Goal: Transaction & Acquisition: Purchase product/service

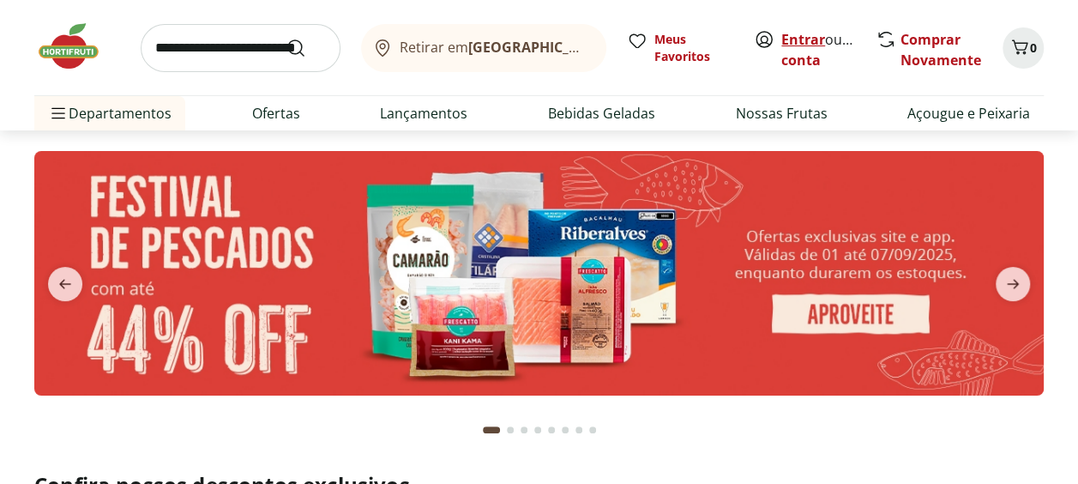
click at [801, 34] on link "Entrar" at bounding box center [803, 39] width 44 height 19
click at [806, 60] on link "[PERSON_NAME]" at bounding box center [837, 60] width 112 height 19
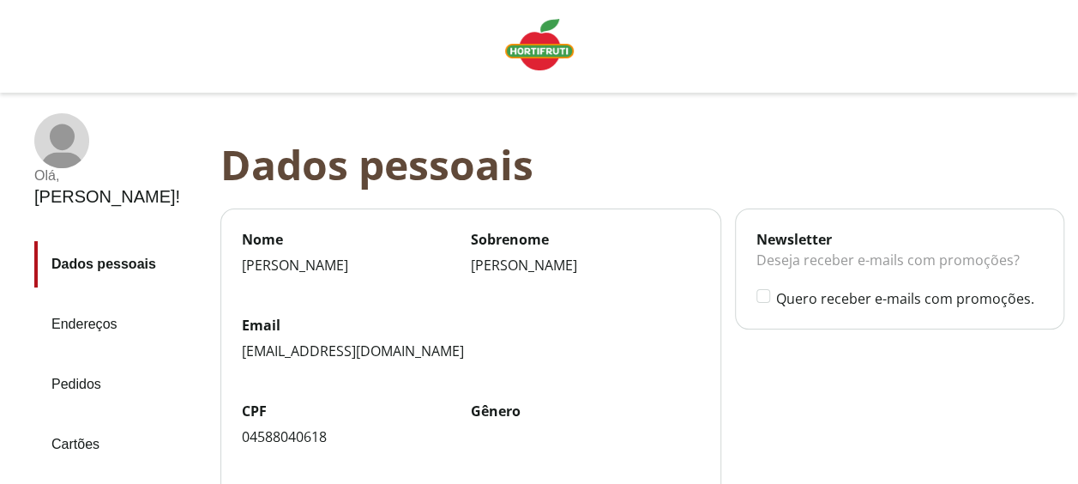
click at [74, 361] on link "Pedidos" at bounding box center [120, 384] width 172 height 46
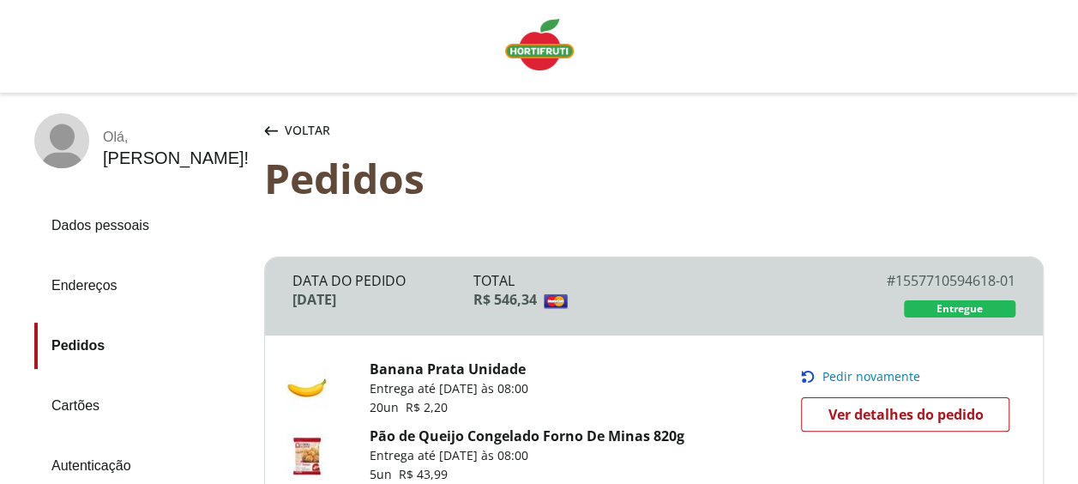
click at [860, 371] on span "Pedir novamente" at bounding box center [871, 377] width 98 height 14
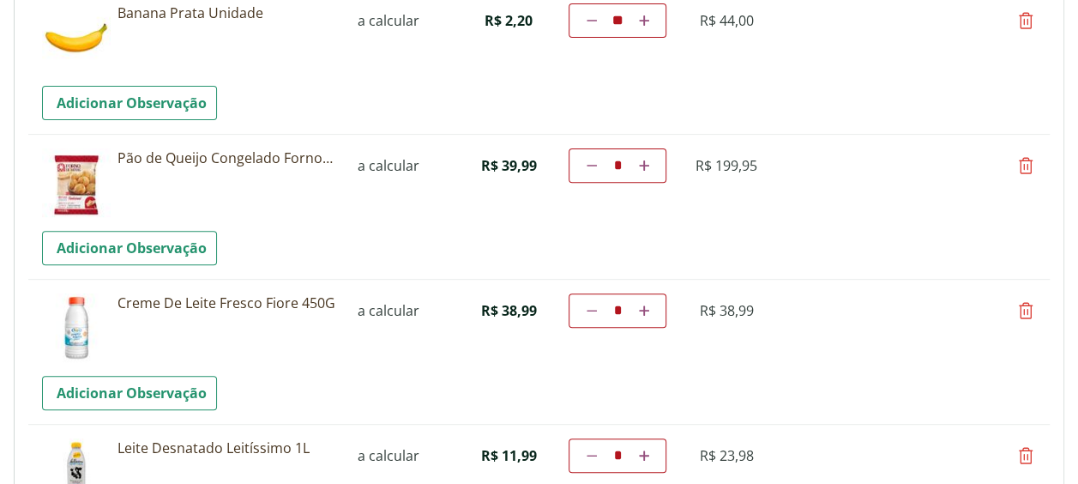
scroll to position [232, 0]
click at [596, 158] on link "Diminuir a quantidade" at bounding box center [591, 164] width 16 height 21
type input "*"
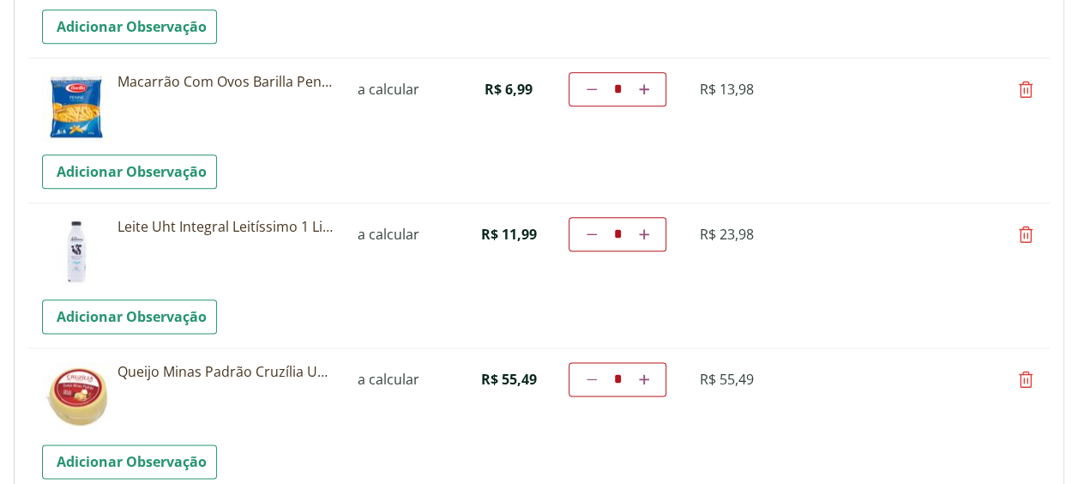
scroll to position [888, 0]
click at [1027, 233] on icon at bounding box center [1026, 233] width 21 height 21
type input "*"
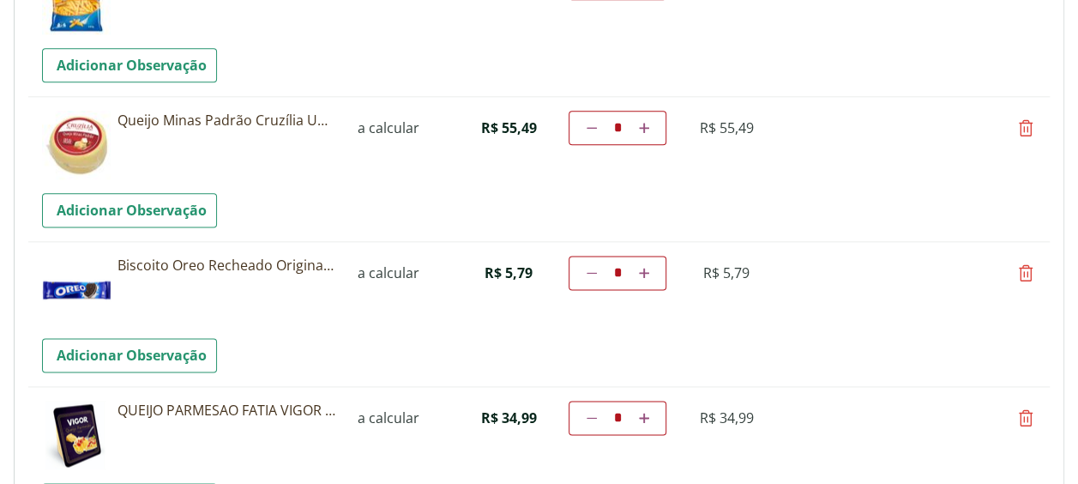
scroll to position [994, 0]
click at [647, 262] on link "Aumentar a quantidade" at bounding box center [644, 272] width 16 height 21
type input "*"
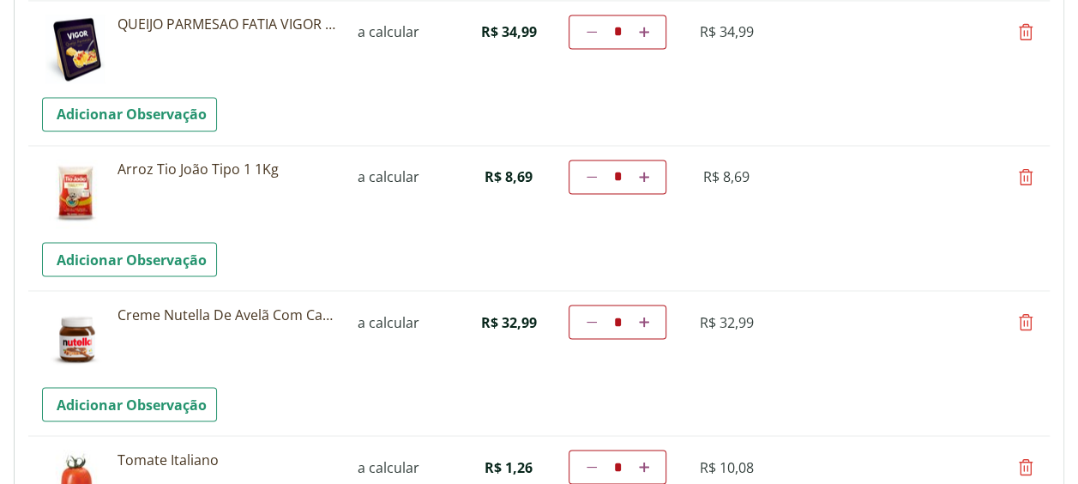
scroll to position [1382, 0]
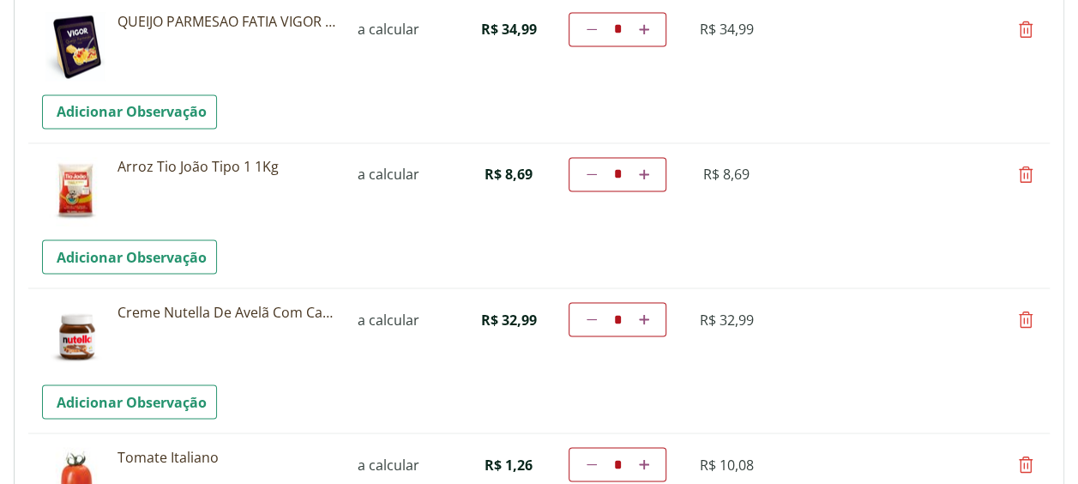
click at [1028, 317] on icon at bounding box center [1026, 319] width 21 height 21
type input "*"
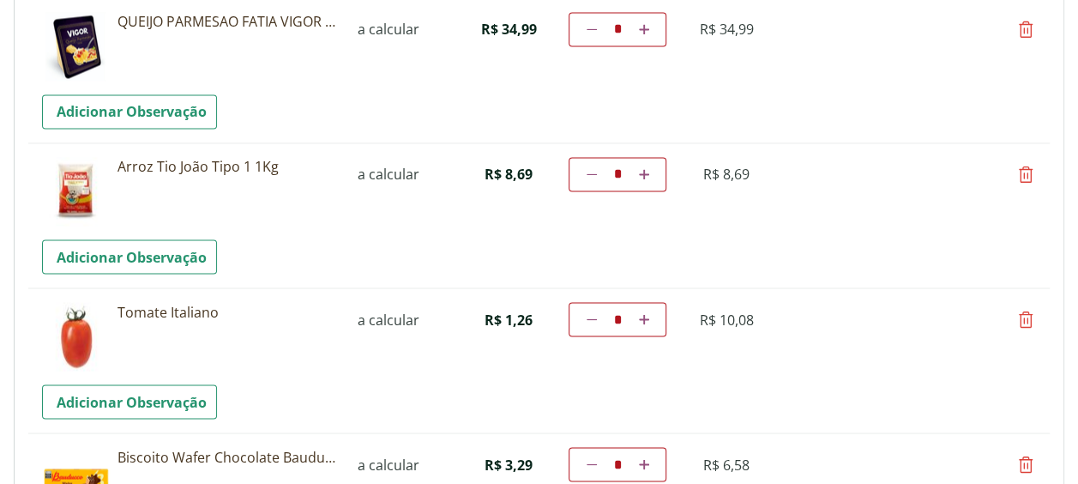
click at [1025, 309] on icon at bounding box center [1026, 319] width 21 height 21
type input "*"
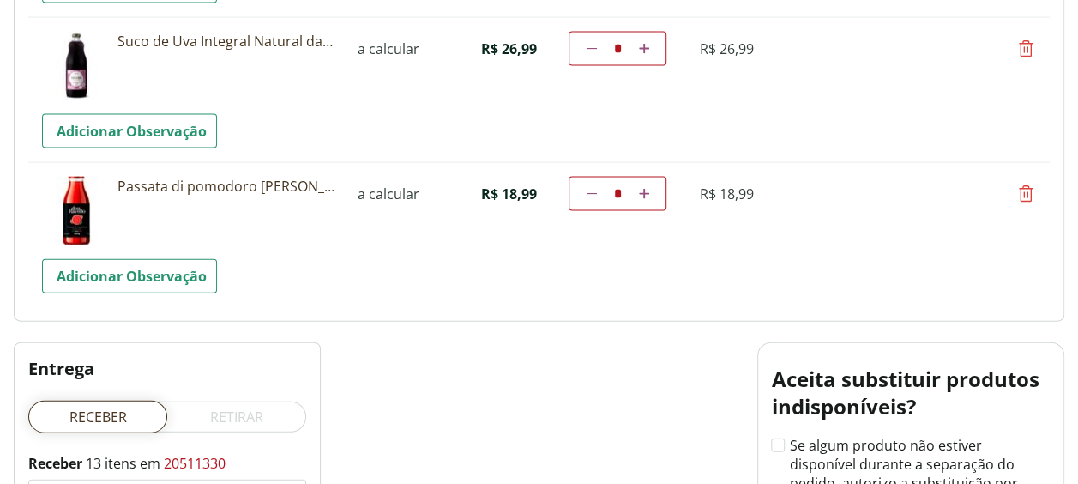
scroll to position [1803, 0]
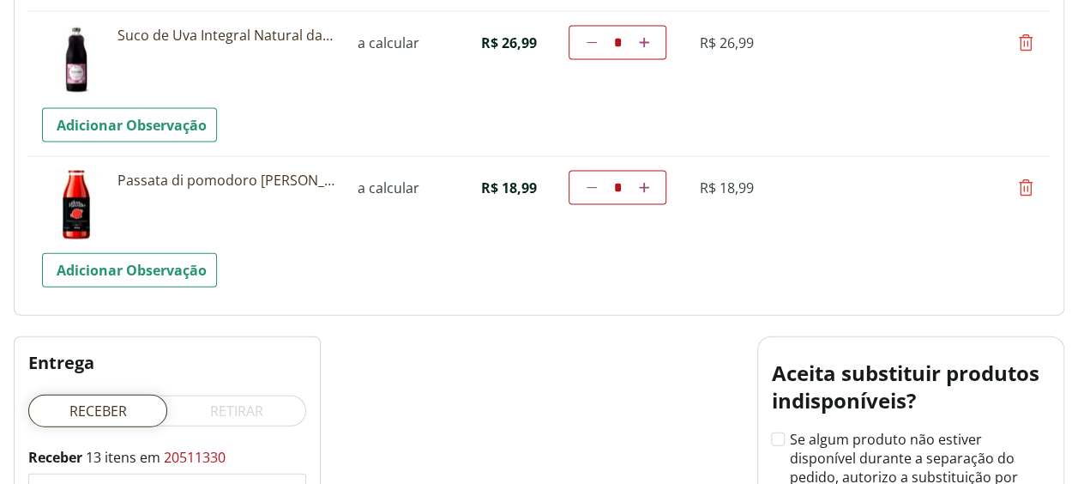
click at [645, 184] on icon at bounding box center [644, 188] width 10 height 10
type input "*"
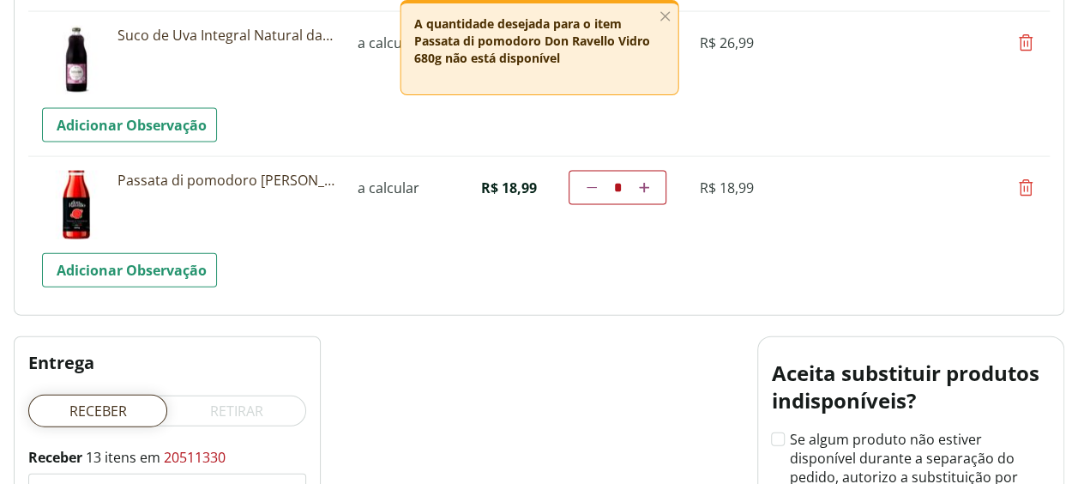
scroll to position [67, 0]
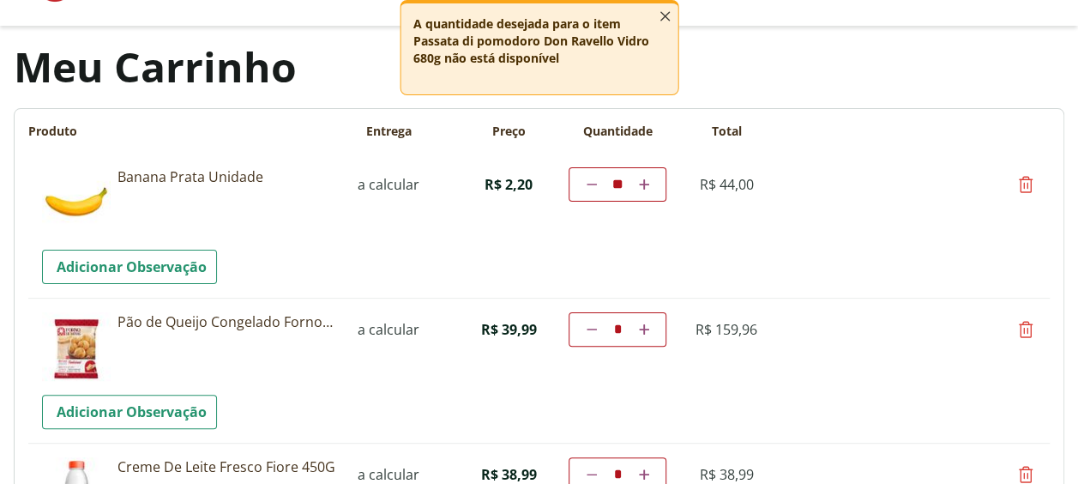
click at [663, 17] on line "button" at bounding box center [665, 16] width 9 height 9
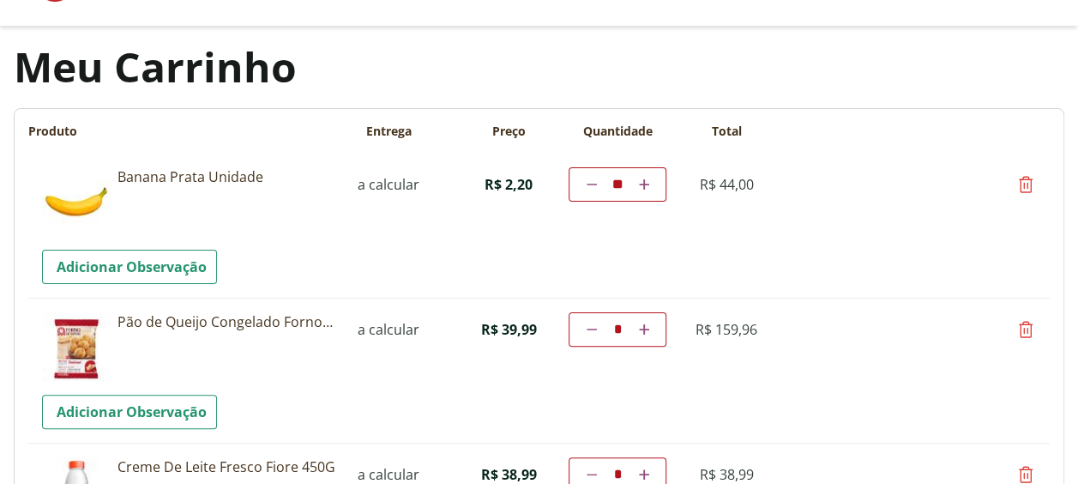
scroll to position [0, 0]
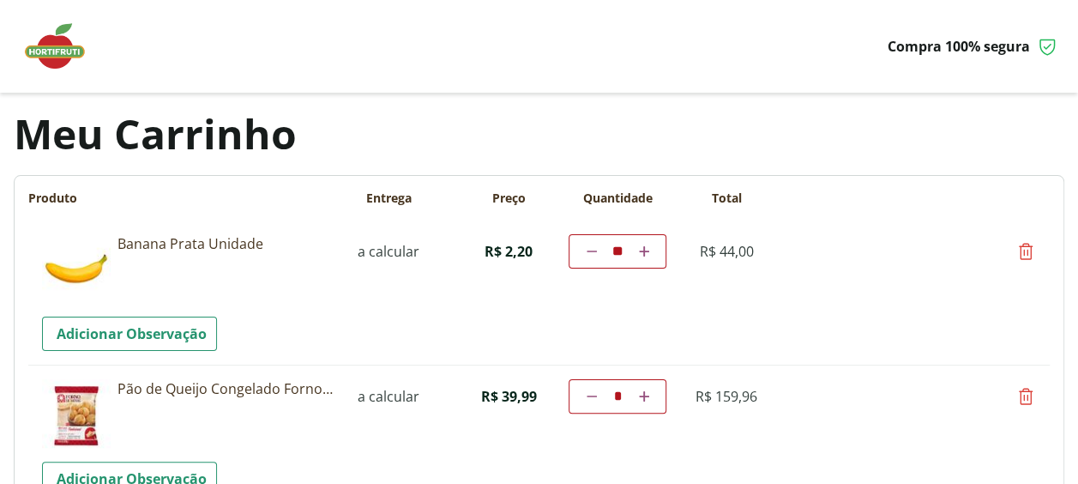
click at [51, 42] on img at bounding box center [64, 46] width 86 height 51
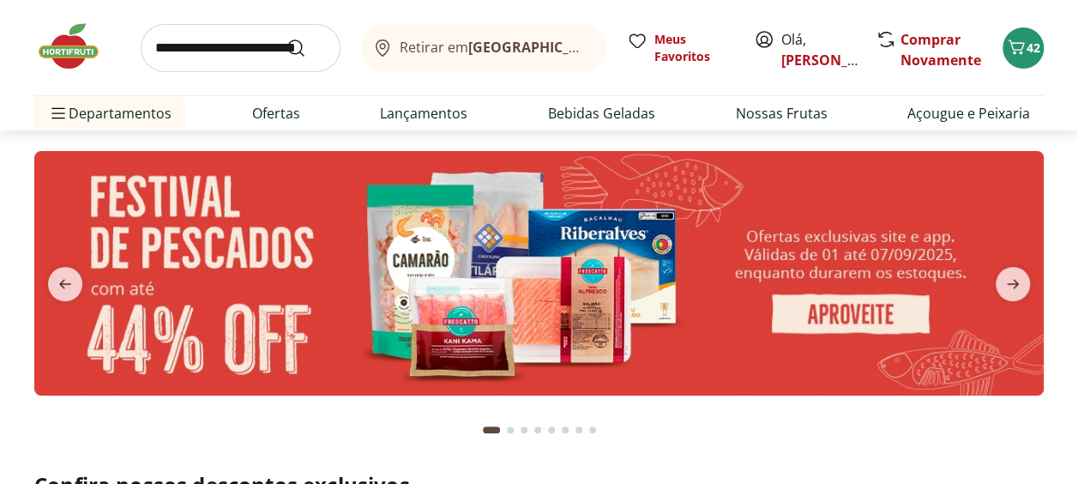
click at [217, 41] on input "search" at bounding box center [241, 48] width 200 height 48
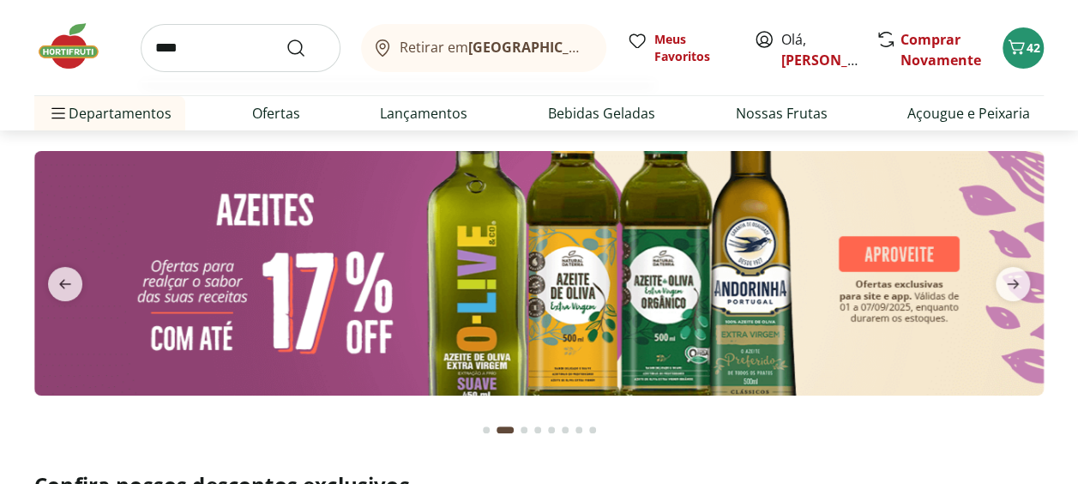
type input "****"
click at [286, 38] on button "Submit Search" at bounding box center [306, 48] width 41 height 21
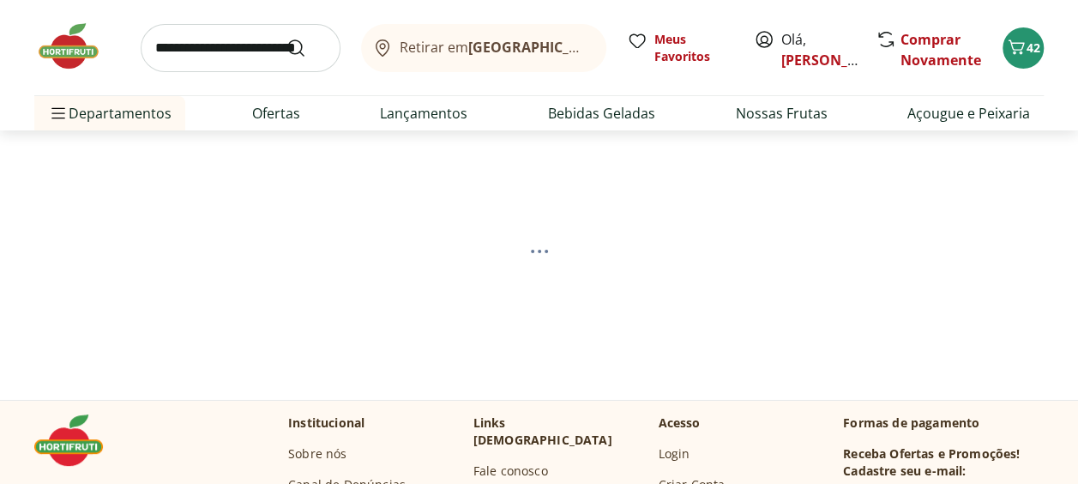
select select "**********"
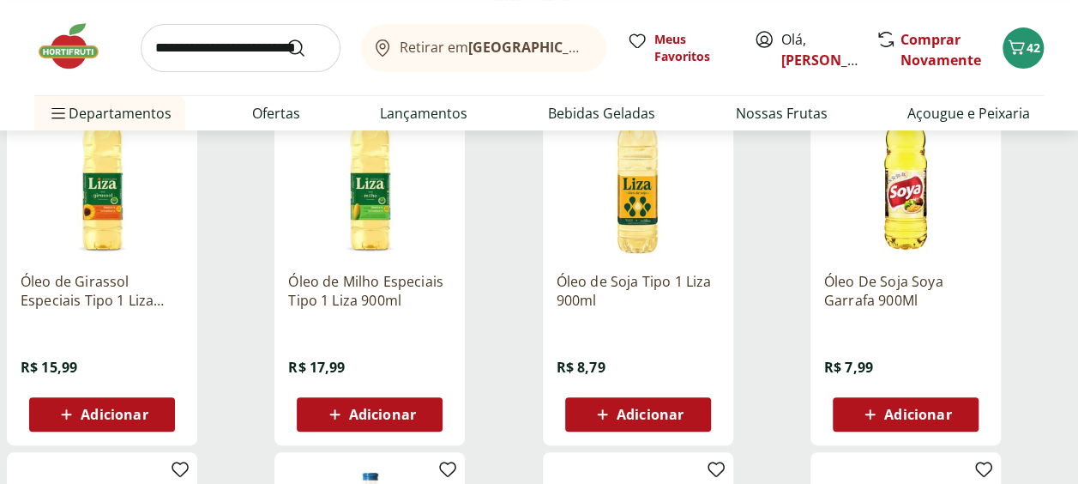
scroll to position [194, 0]
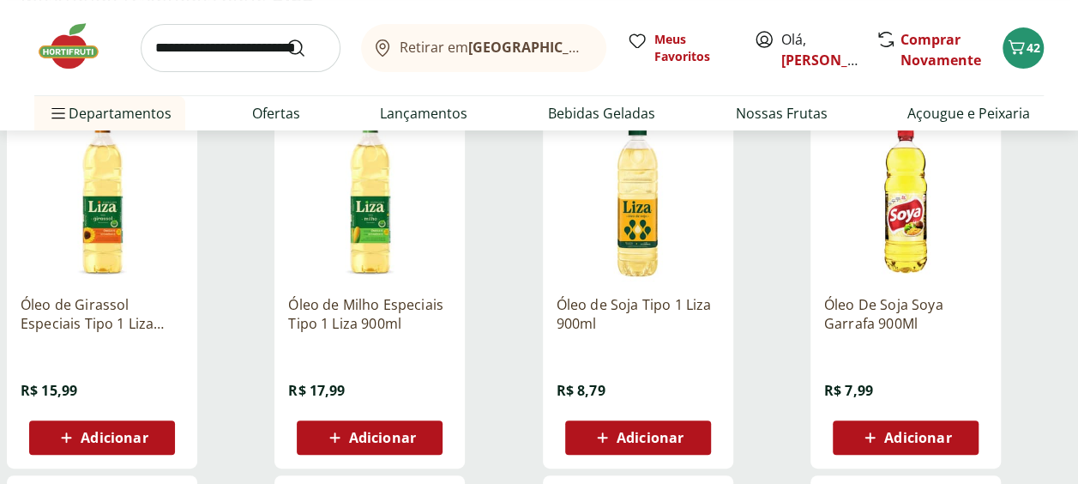
click at [926, 437] on span "Adicionar" at bounding box center [917, 438] width 67 height 14
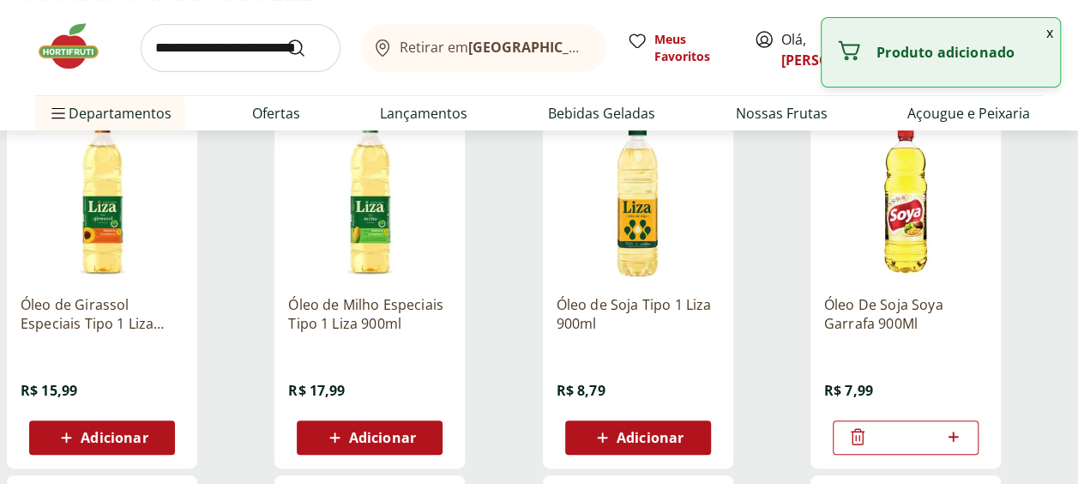
click at [230, 42] on input "search" at bounding box center [241, 48] width 200 height 48
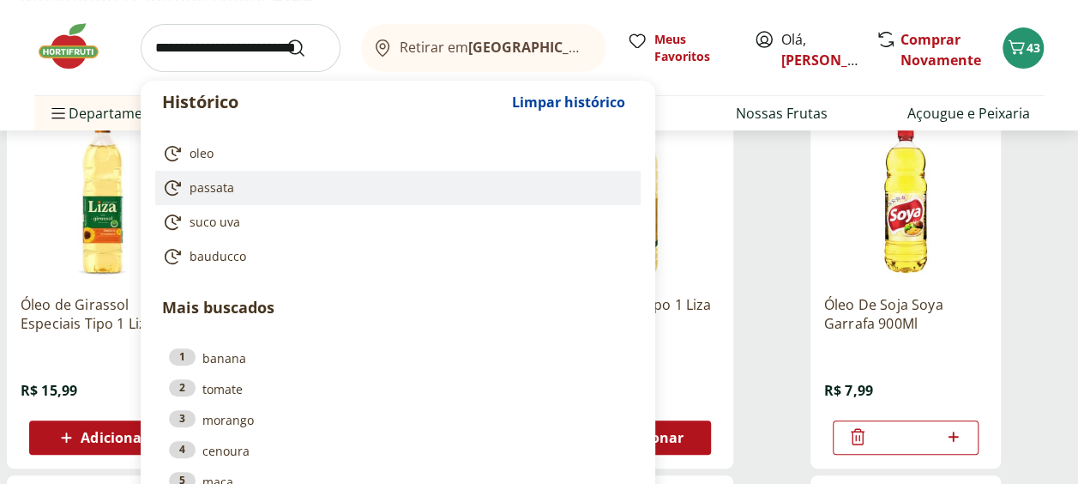
click at [227, 190] on span "passata" at bounding box center [212, 187] width 45 height 17
type input "*******"
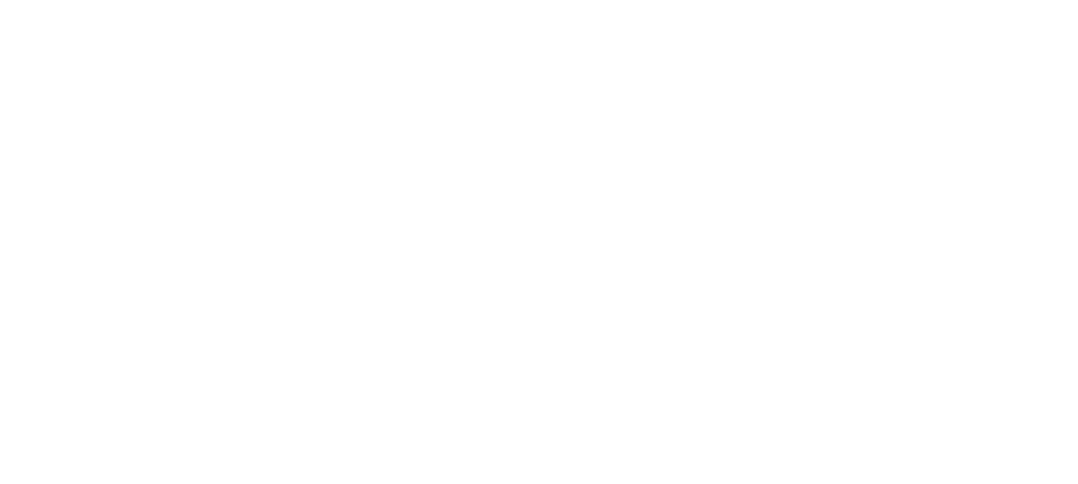
select select "**********"
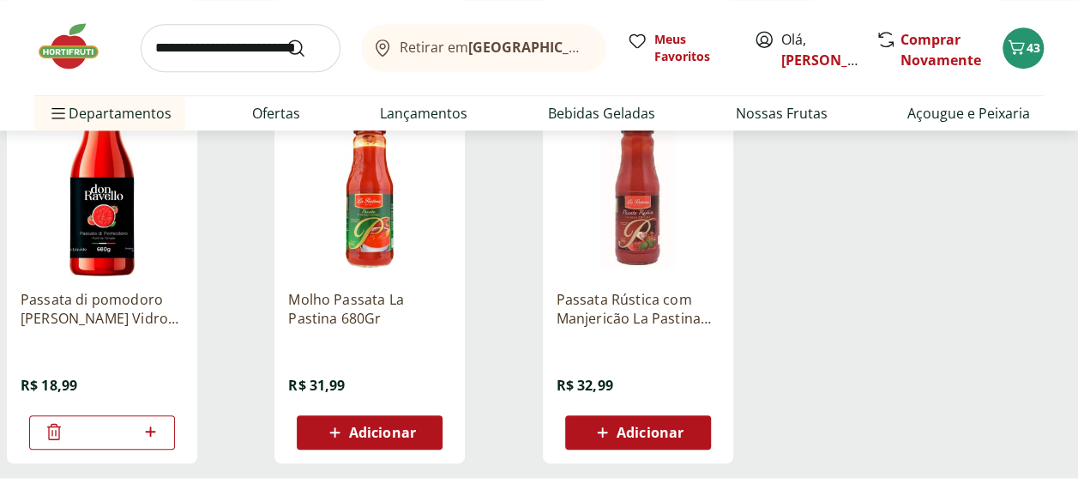
scroll to position [573, 0]
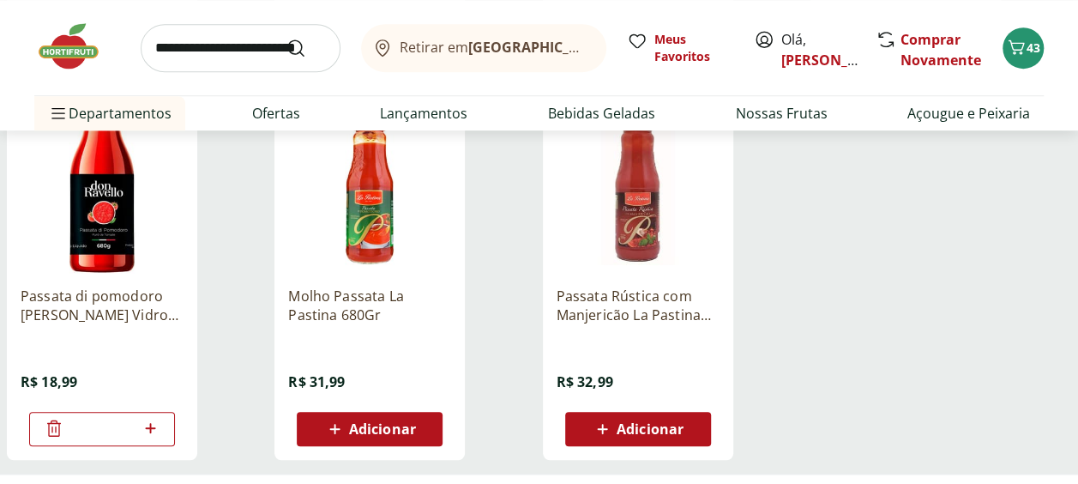
click at [158, 425] on icon at bounding box center [150, 428] width 21 height 21
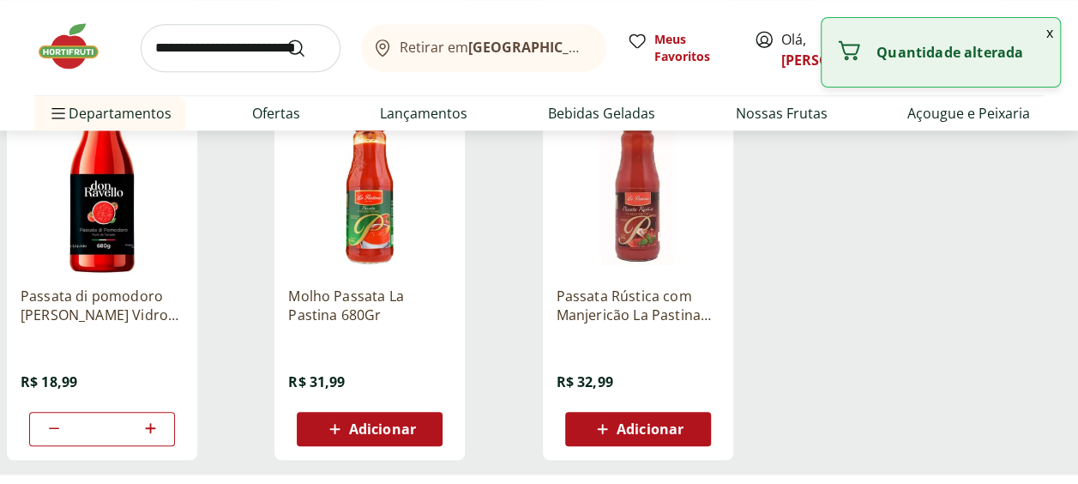
type input "*"
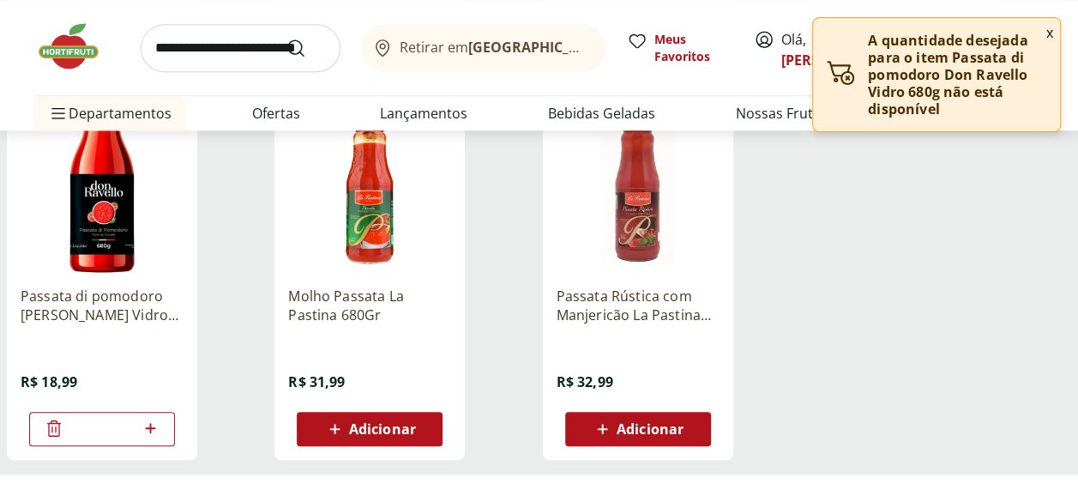
click at [215, 54] on input "search" at bounding box center [241, 48] width 200 height 48
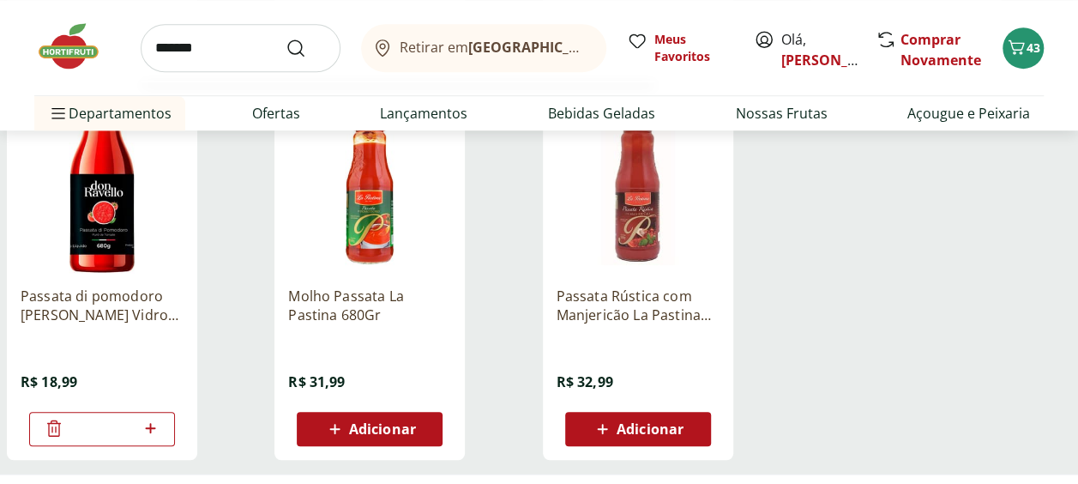
type input "*******"
click at [286, 38] on button "Submit Search" at bounding box center [306, 48] width 41 height 21
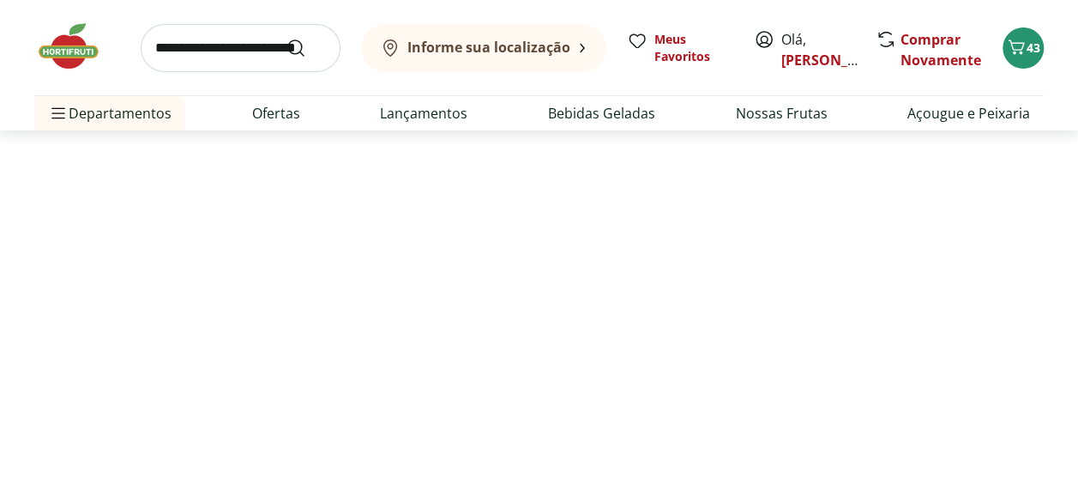
select select "**********"
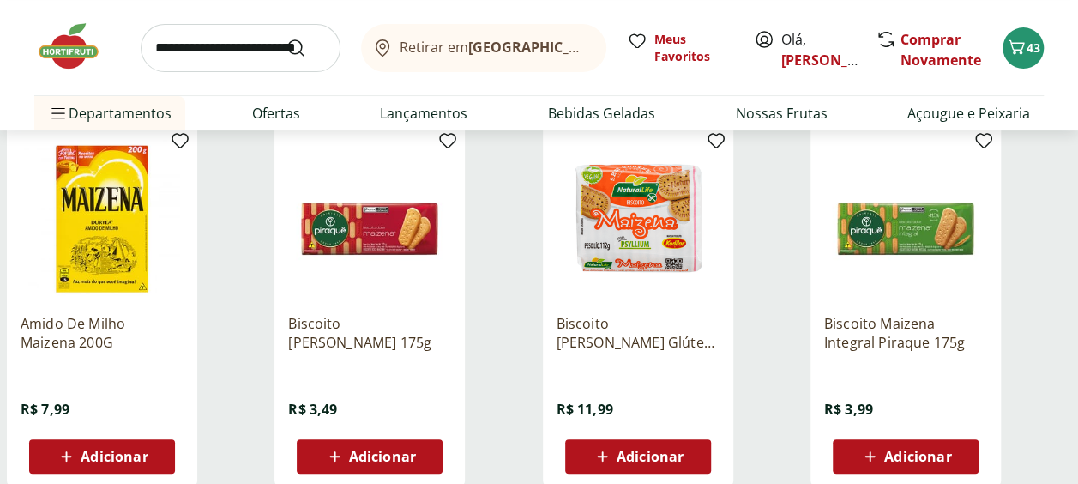
scroll to position [196, 0]
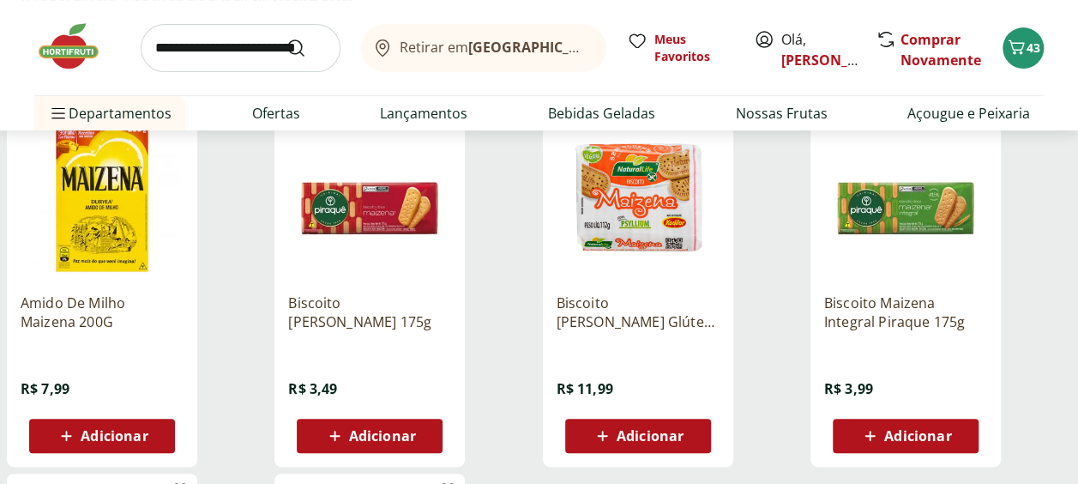
click at [101, 435] on span "Adicionar" at bounding box center [114, 436] width 67 height 14
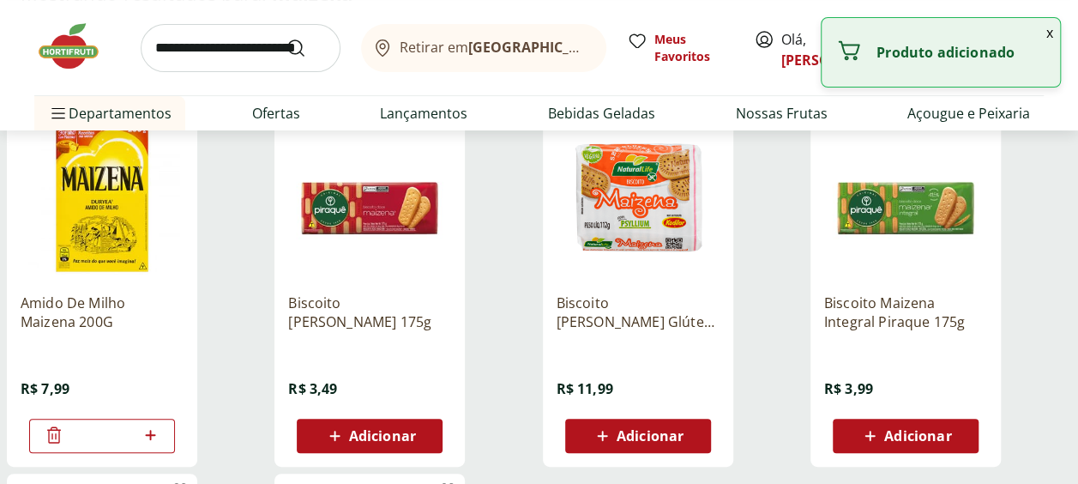
click at [225, 55] on input "search" at bounding box center [241, 48] width 200 height 48
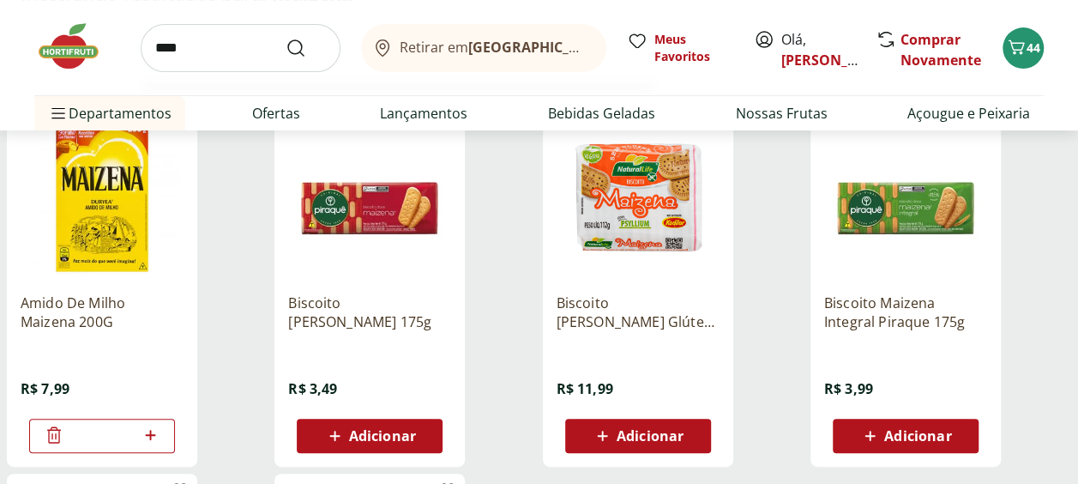
type input "****"
click at [286, 38] on button "Submit Search" at bounding box center [306, 48] width 41 height 21
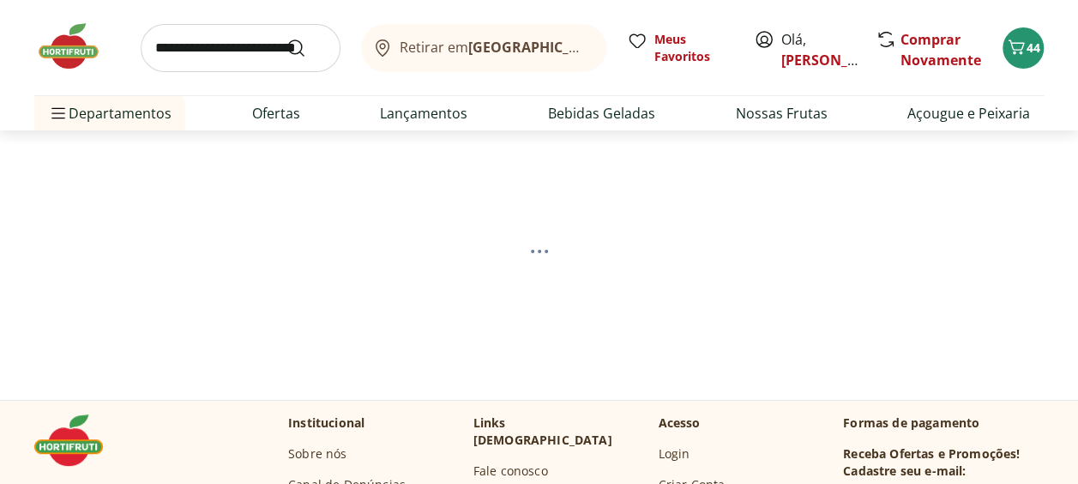
select select "**********"
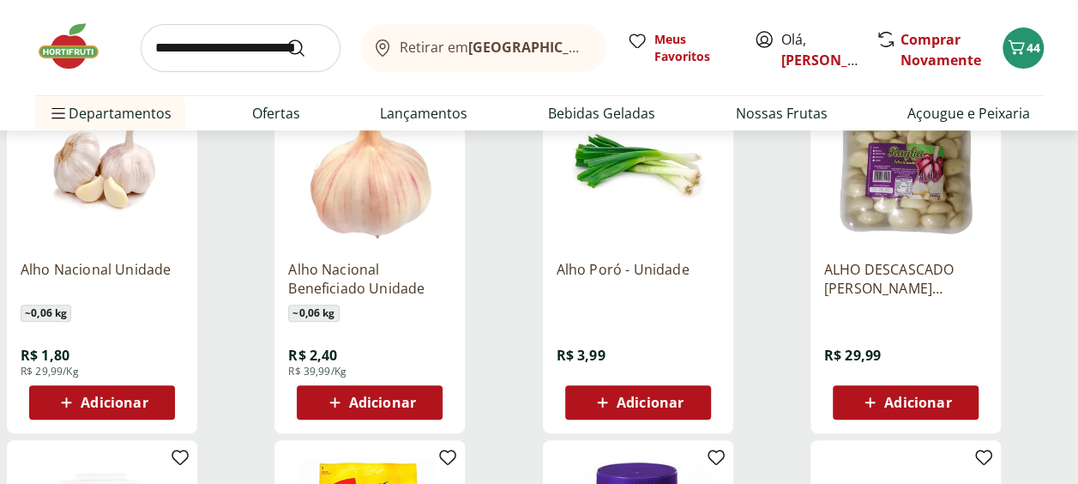
scroll to position [230, 0]
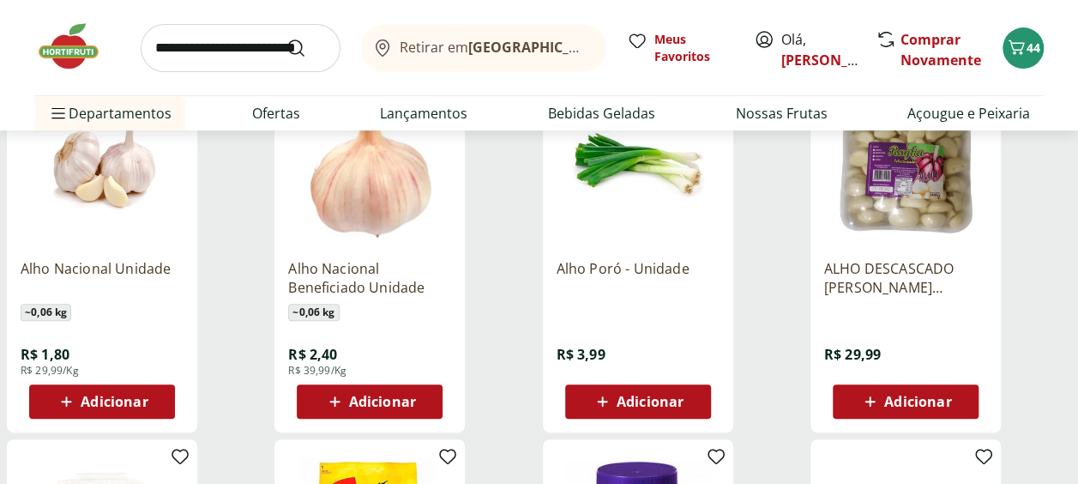
click at [389, 400] on span "Adicionar" at bounding box center [382, 402] width 67 height 14
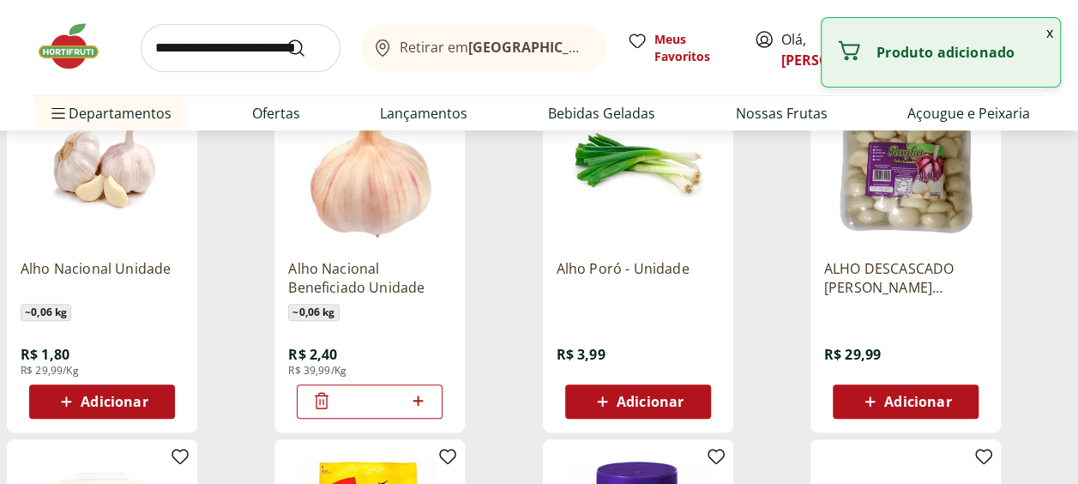
click at [415, 396] on icon at bounding box center [417, 400] width 21 height 21
type input "*"
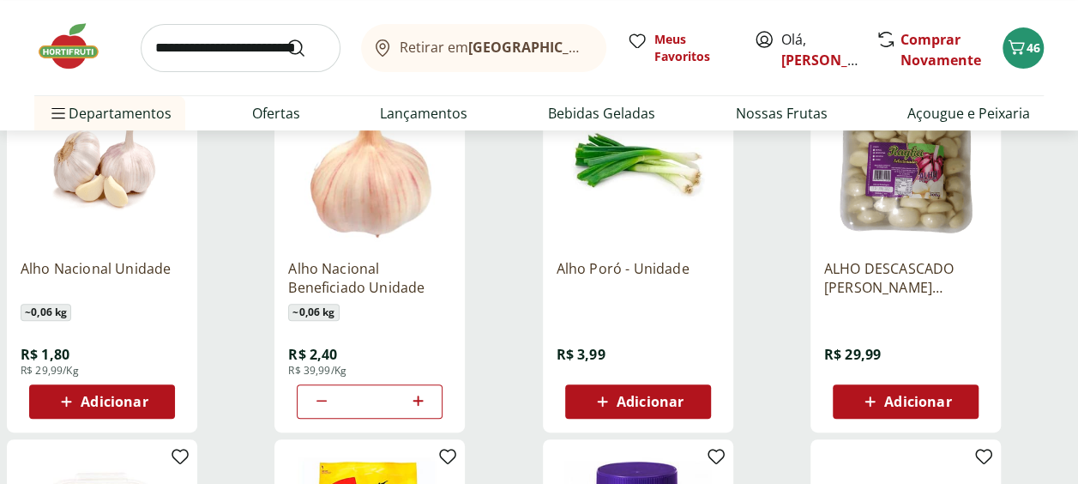
click at [220, 55] on input "search" at bounding box center [241, 48] width 200 height 48
type input "**********"
click at [286, 38] on button "Submit Search" at bounding box center [306, 48] width 41 height 21
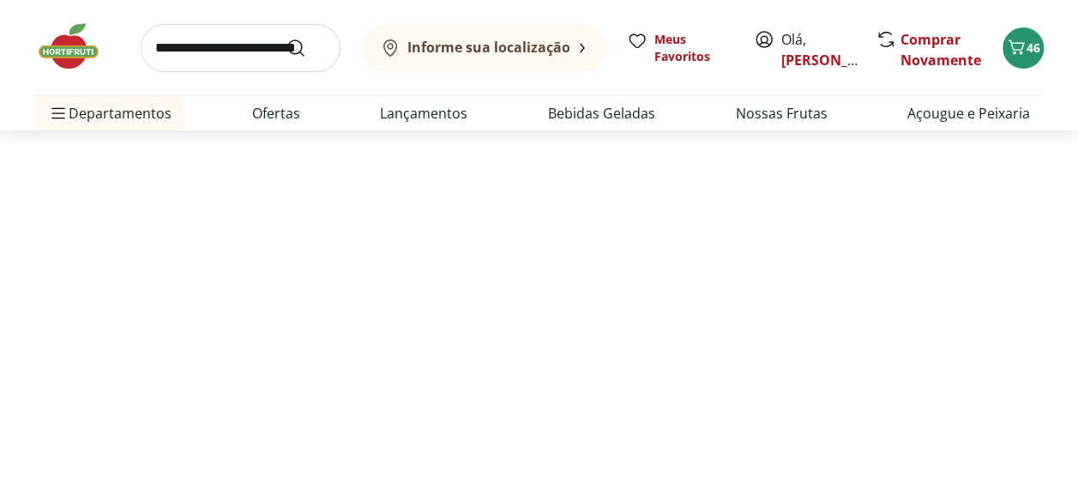
select select "**********"
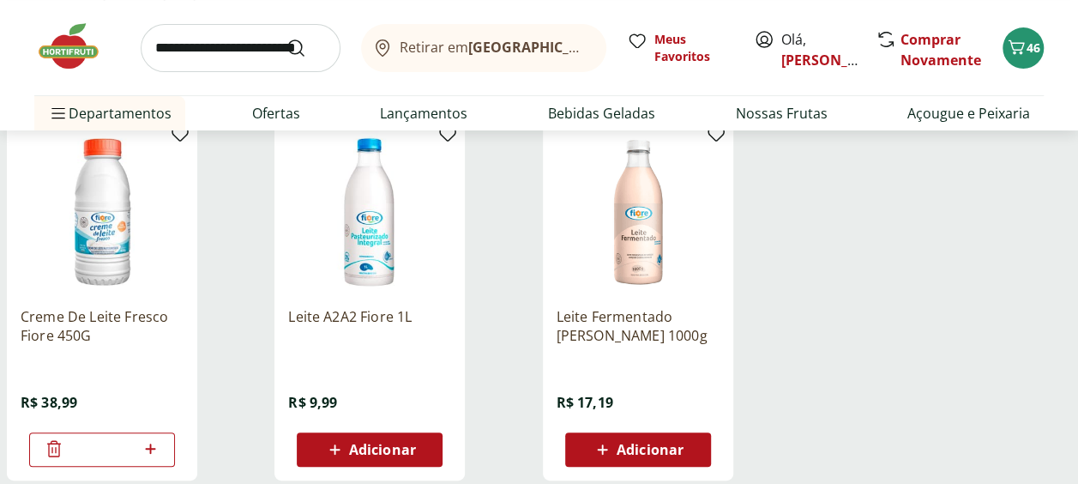
scroll to position [184, 0]
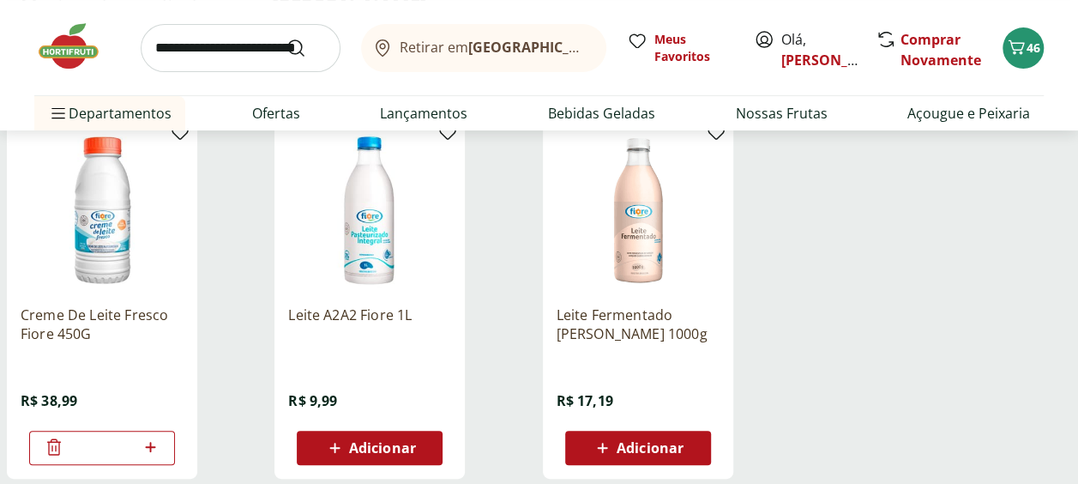
click at [397, 456] on span "Adicionar" at bounding box center [370, 447] width 92 height 21
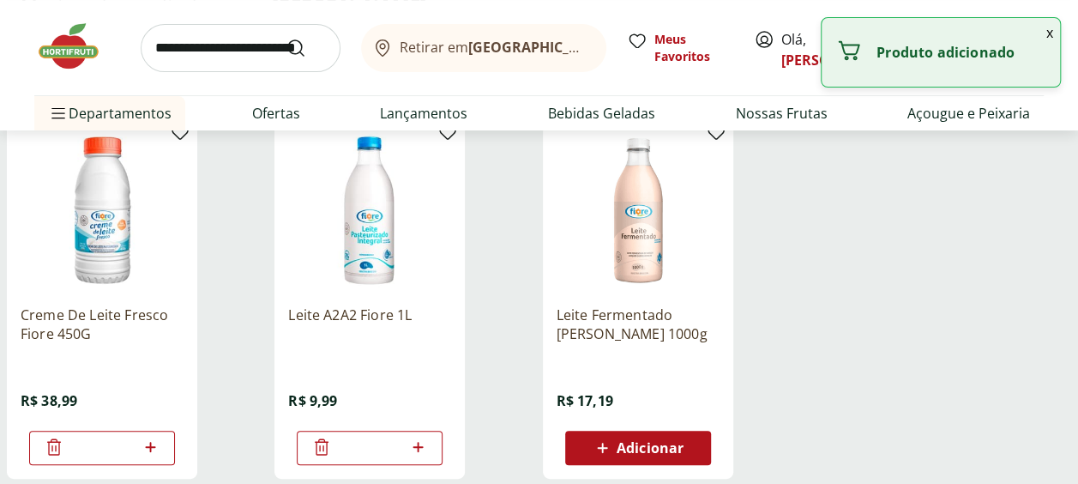
click at [419, 446] on icon at bounding box center [418, 447] width 10 height 10
type input "*"
click at [218, 57] on input "search" at bounding box center [241, 48] width 200 height 48
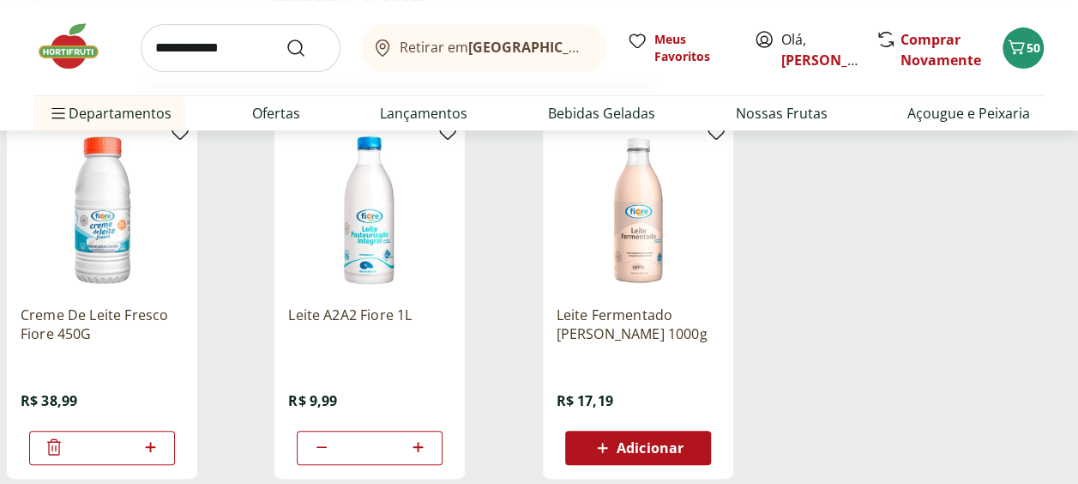
type input "**********"
click at [286, 38] on button "Submit Search" at bounding box center [306, 48] width 41 height 21
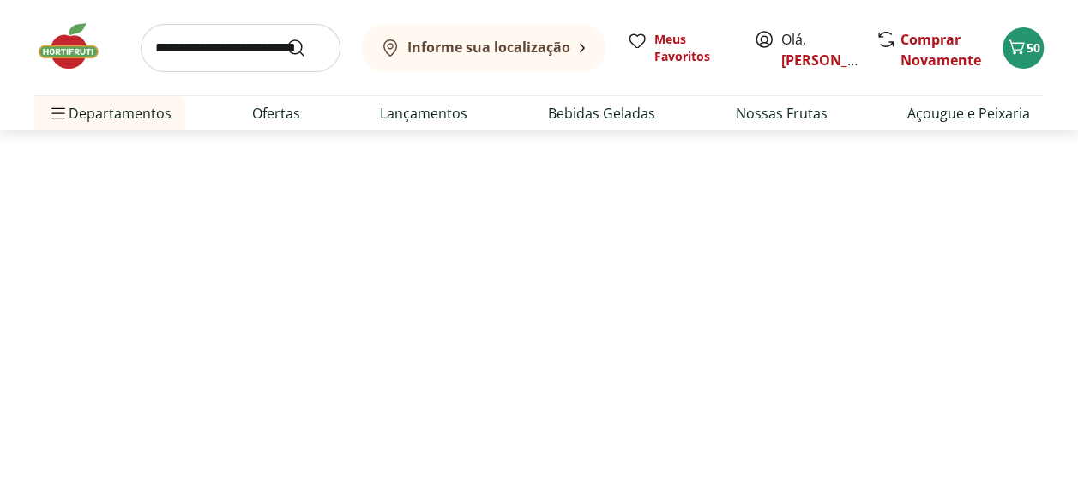
select select "**********"
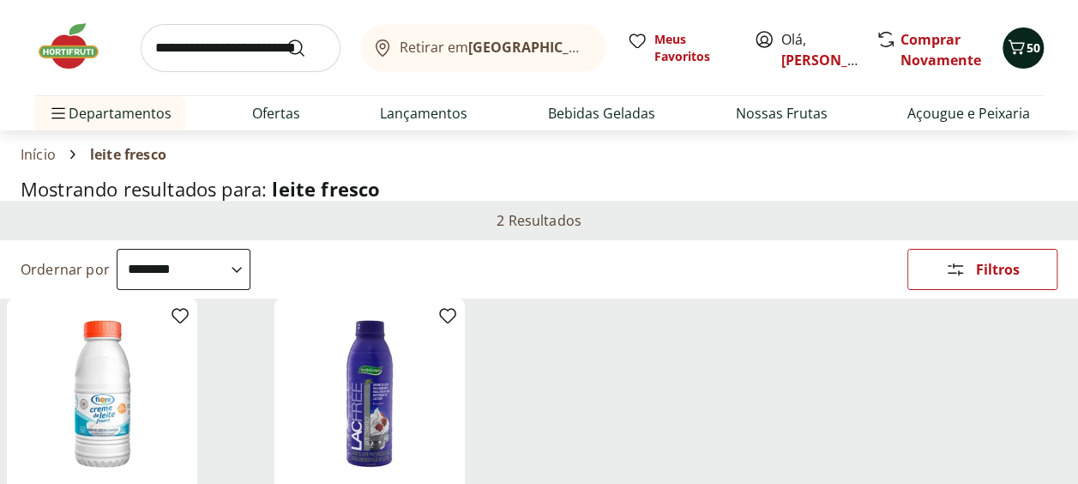
click at [1018, 57] on span "Carrinho" at bounding box center [1016, 48] width 21 height 22
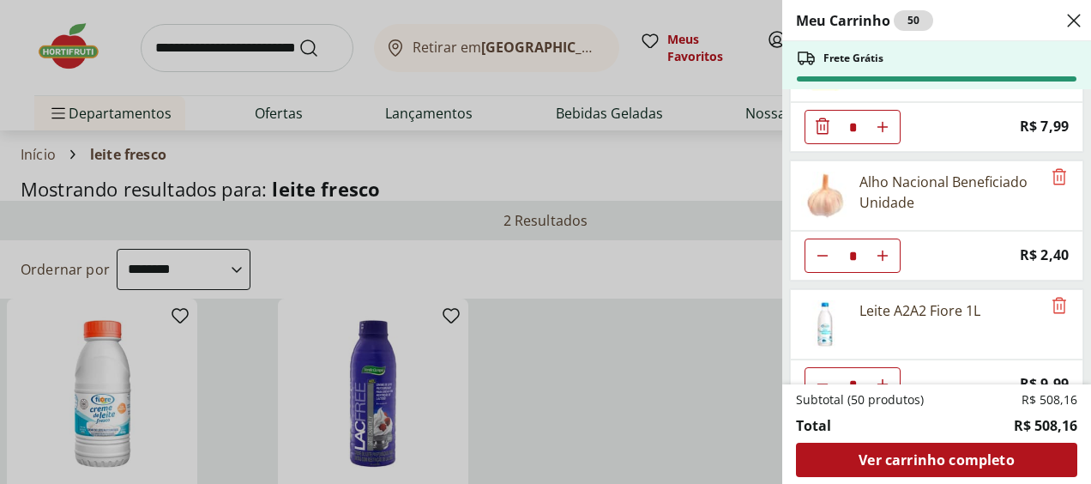
scroll to position [1870, 0]
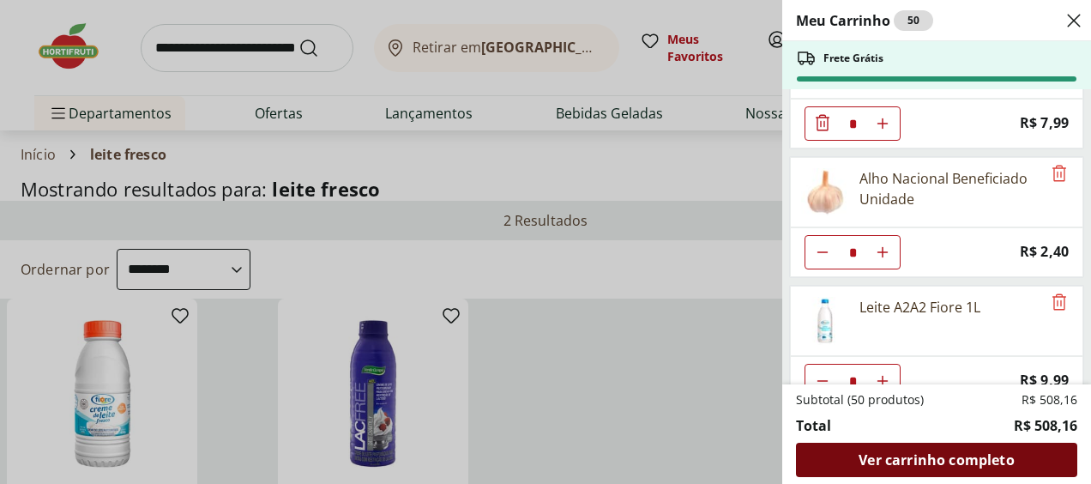
click at [954, 453] on span "Ver carrinho completo" at bounding box center [936, 460] width 155 height 14
